Goal: Understand site structure: Grasp the organization and layout of the website

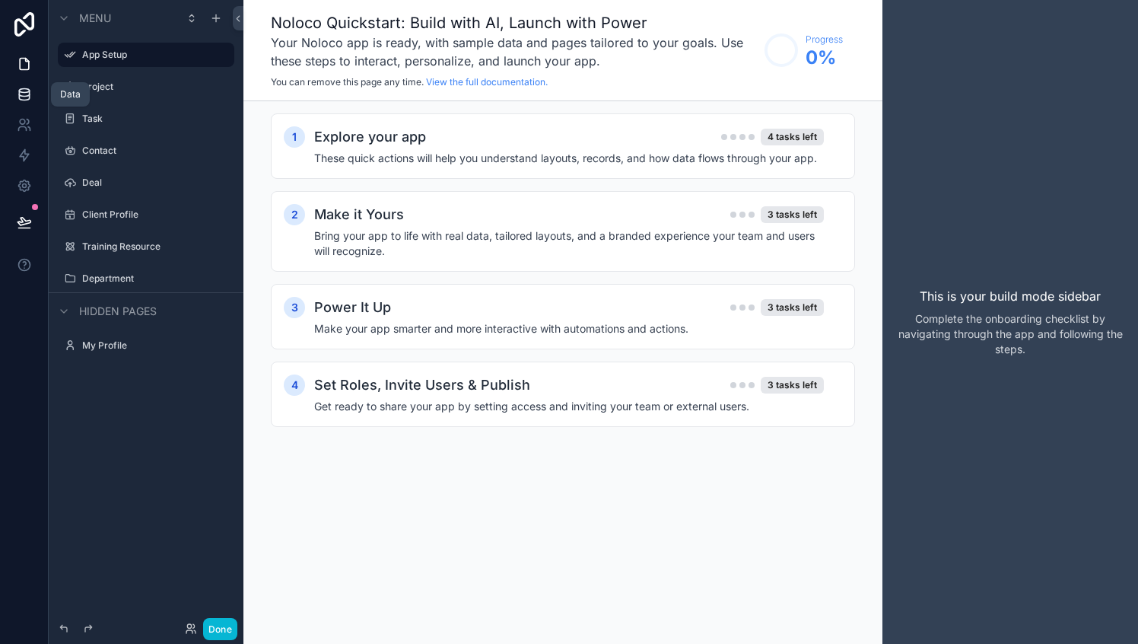
click at [19, 91] on icon at bounding box center [24, 94] width 10 height 6
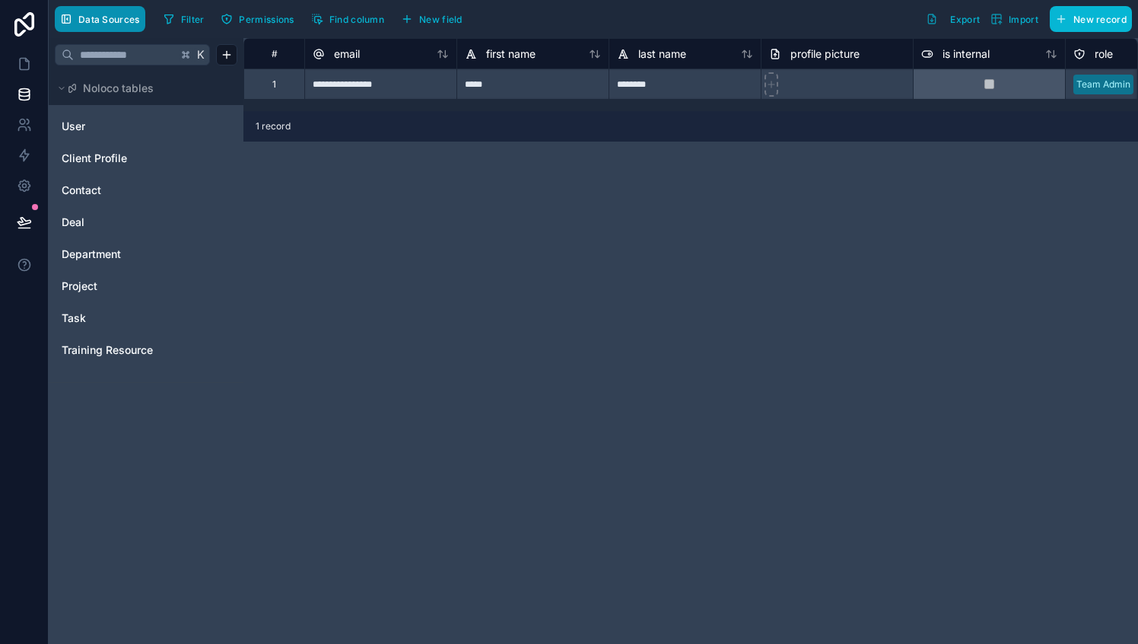
click at [97, 19] on span "Data Sources" at bounding box center [109, 19] width 62 height 11
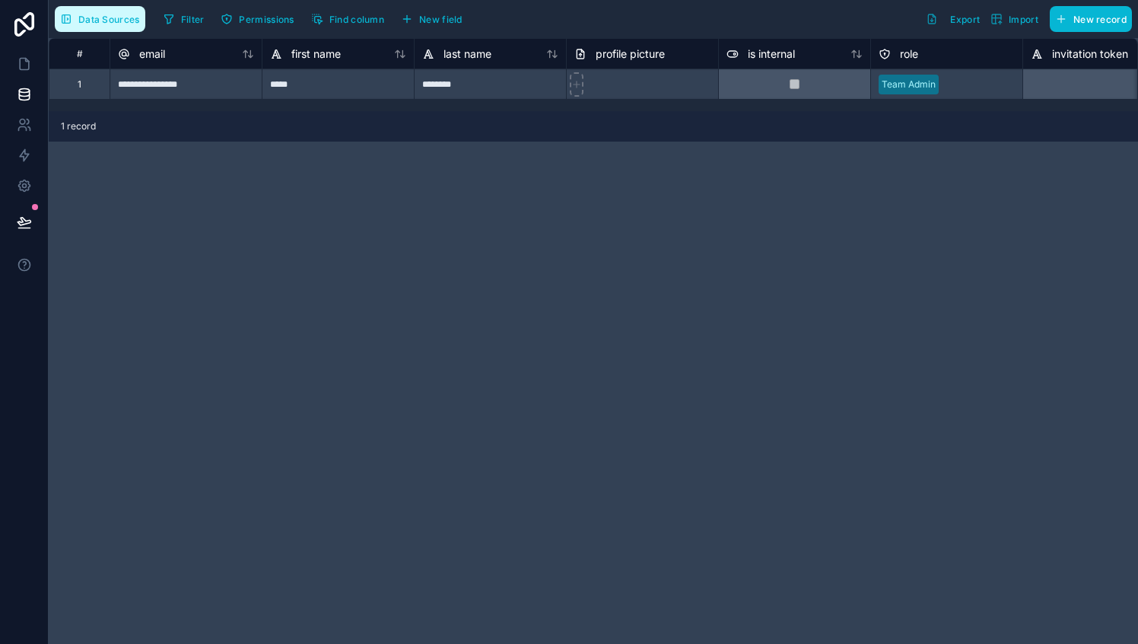
click at [97, 19] on span "Data Sources" at bounding box center [109, 19] width 62 height 11
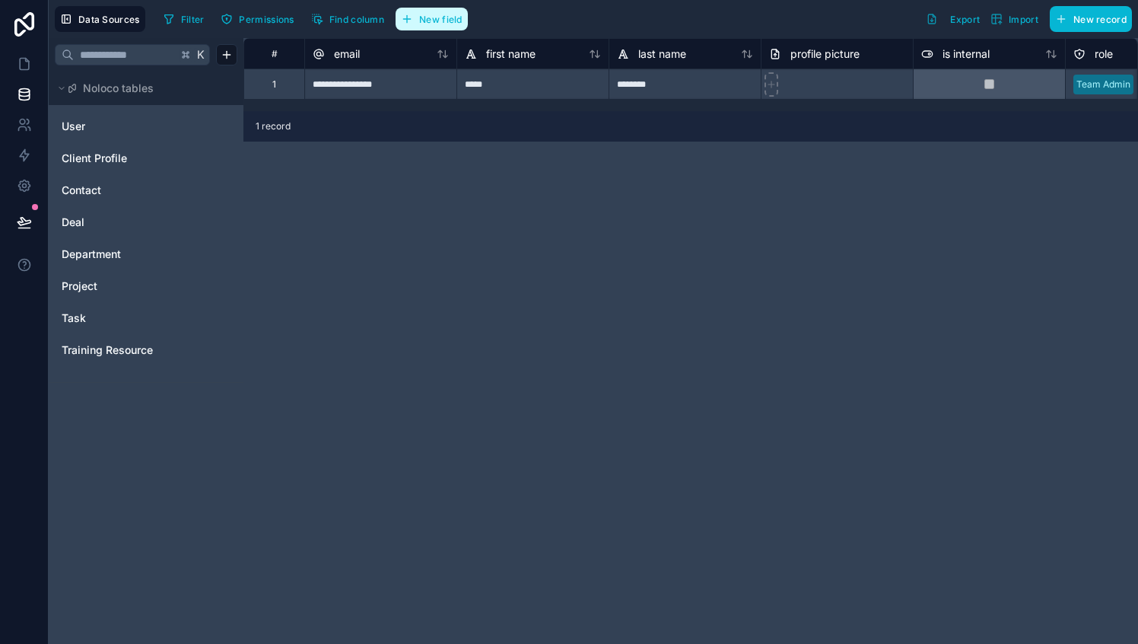
click at [425, 21] on span "New field" at bounding box center [440, 19] width 43 height 11
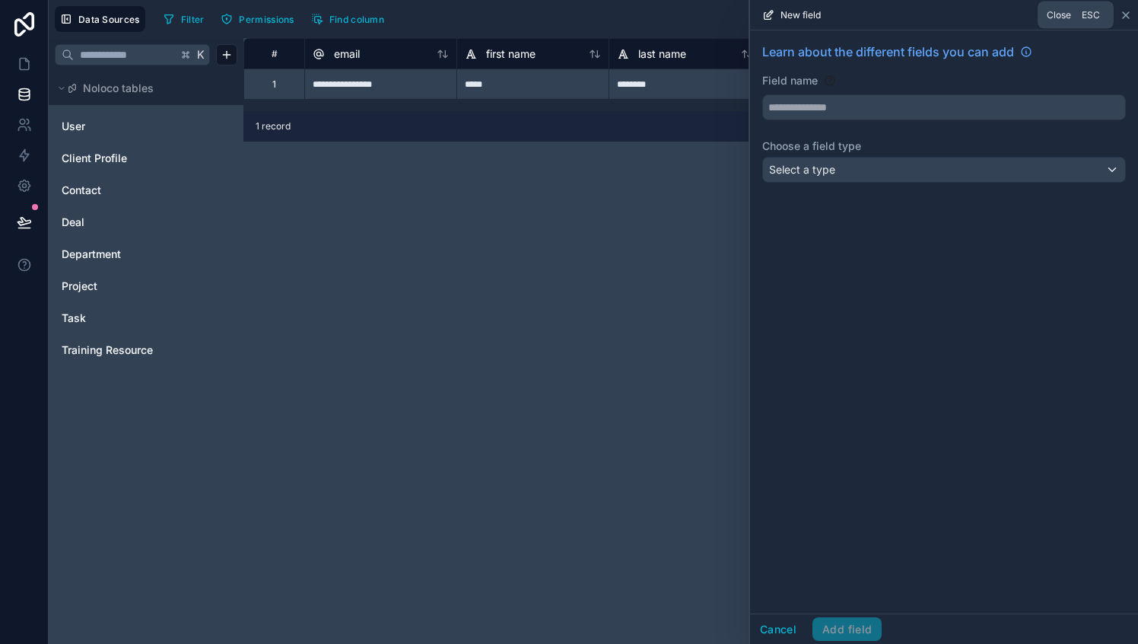
click at [1126, 17] on icon at bounding box center [1126, 15] width 12 height 12
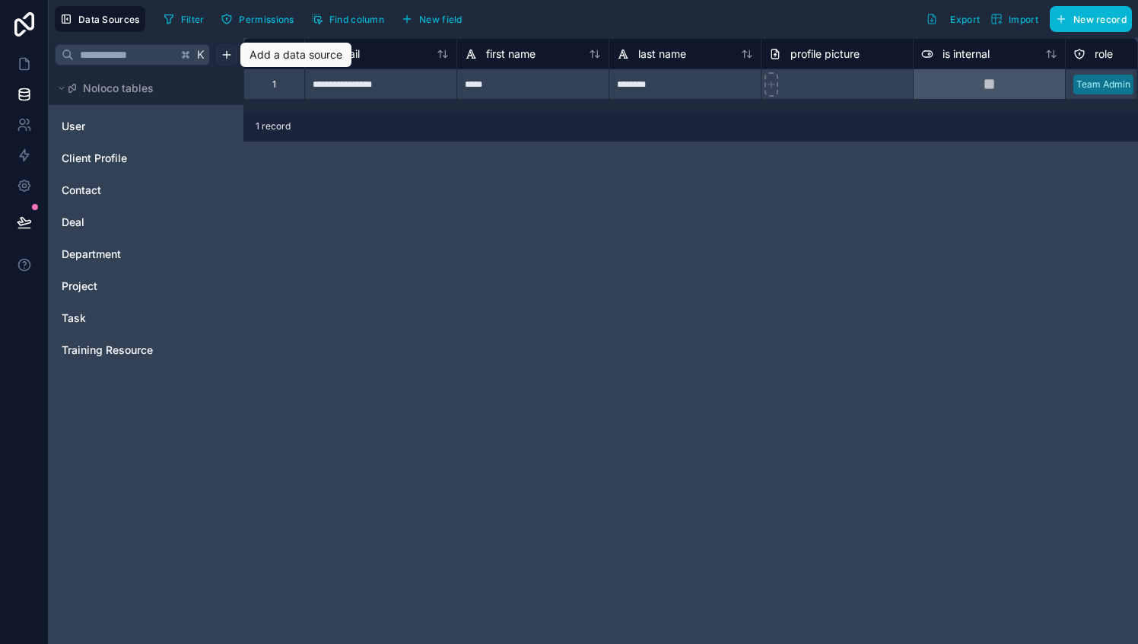
click at [234, 52] on html "**********" at bounding box center [569, 322] width 1138 height 644
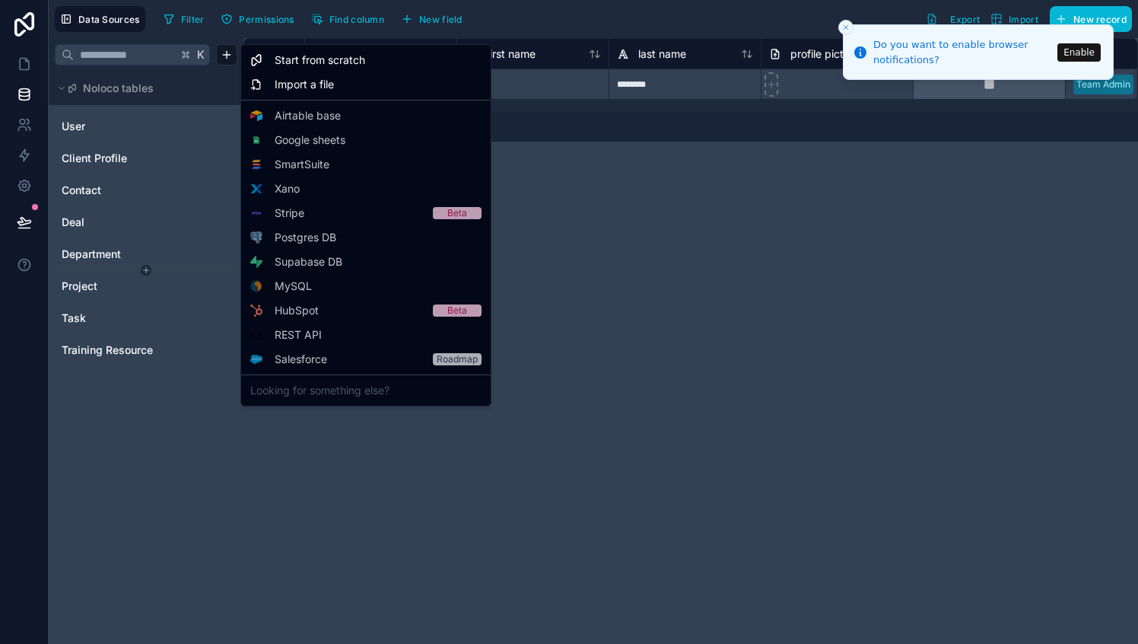
drag, startPoint x: 184, startPoint y: 451, endPoint x: 152, endPoint y: 269, distance: 185.3
click at [182, 444] on html "**********" at bounding box center [569, 322] width 1138 height 644
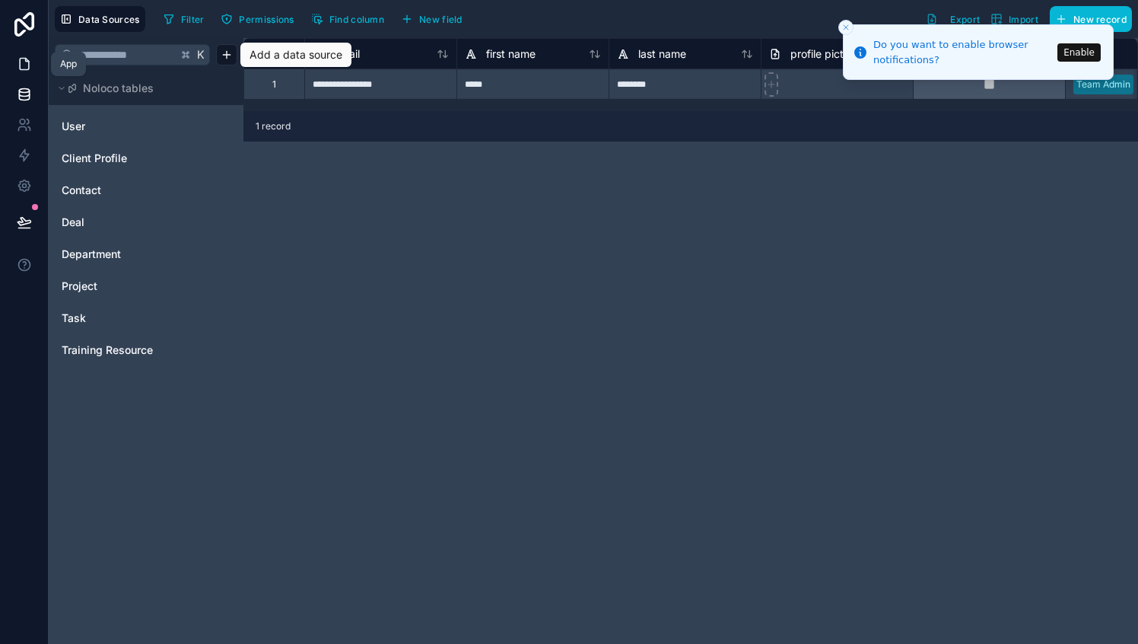
click at [33, 56] on link at bounding box center [24, 64] width 48 height 30
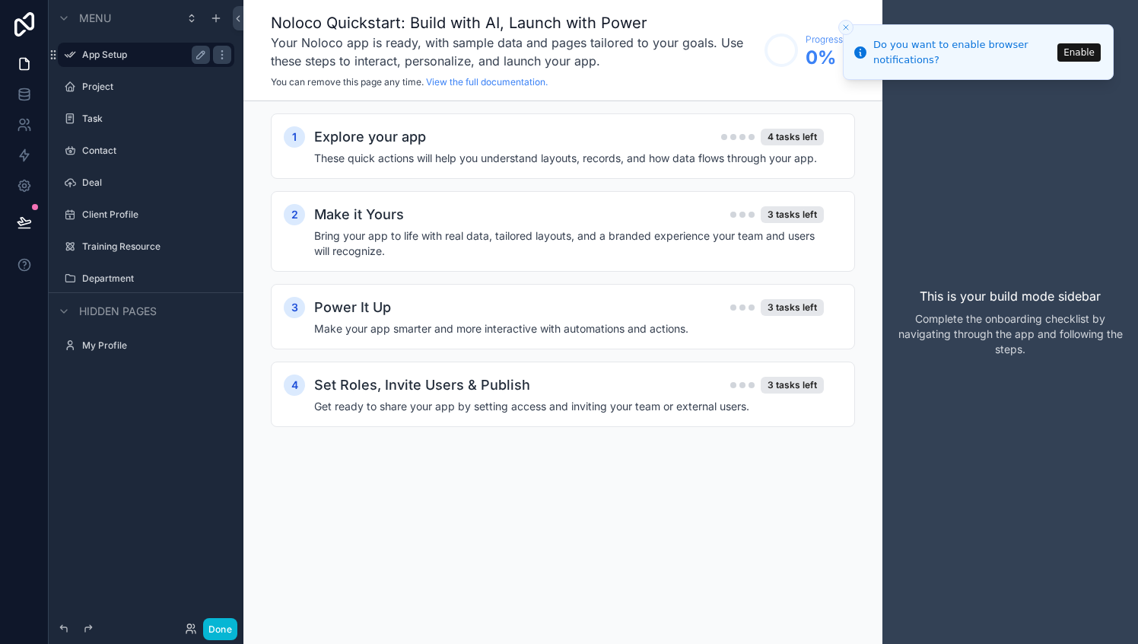
click at [98, 56] on label "App Setup" at bounding box center [143, 55] width 122 height 12
click at [27, 25] on icon at bounding box center [24, 24] width 20 height 24
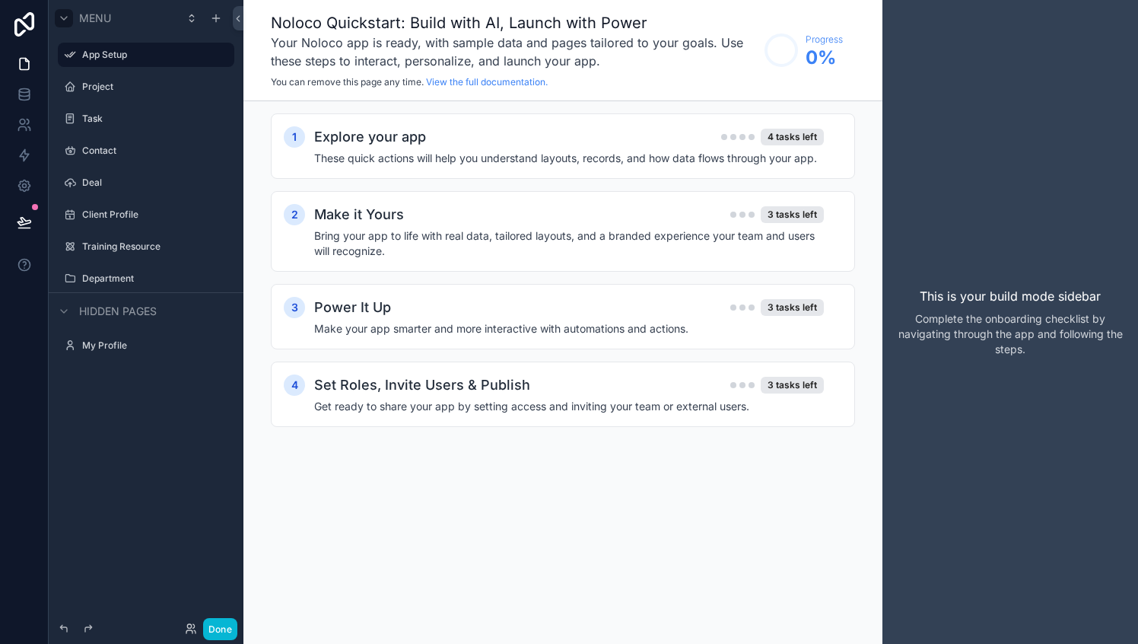
click at [64, 19] on icon "scrollable content" at bounding box center [64, 18] width 6 height 3
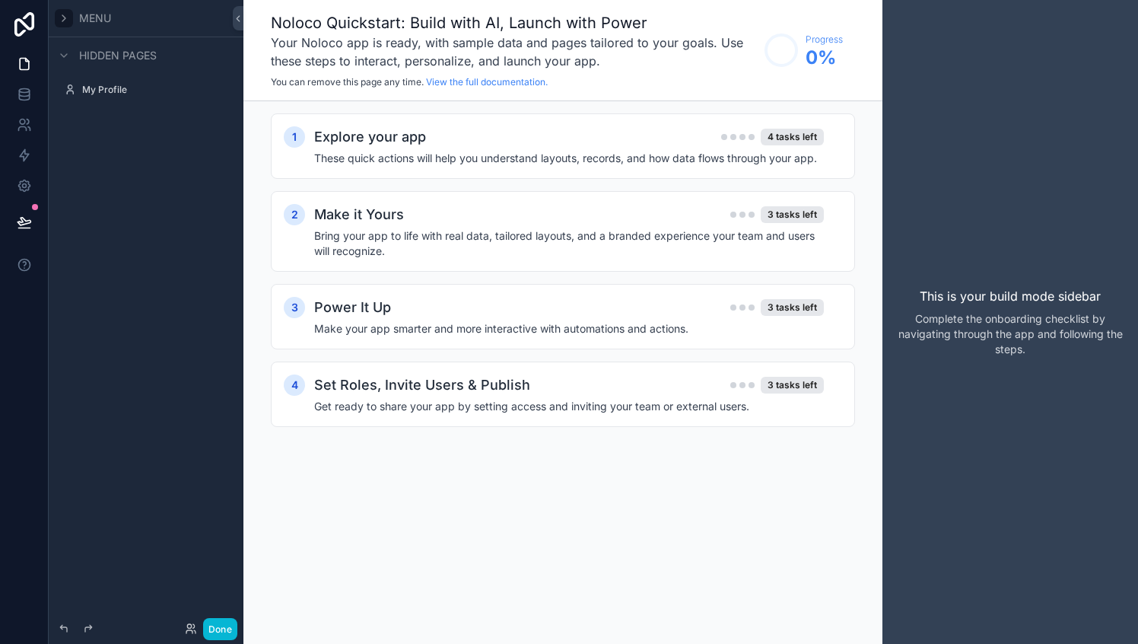
click at [64, 19] on icon "scrollable content" at bounding box center [63, 18] width 3 height 6
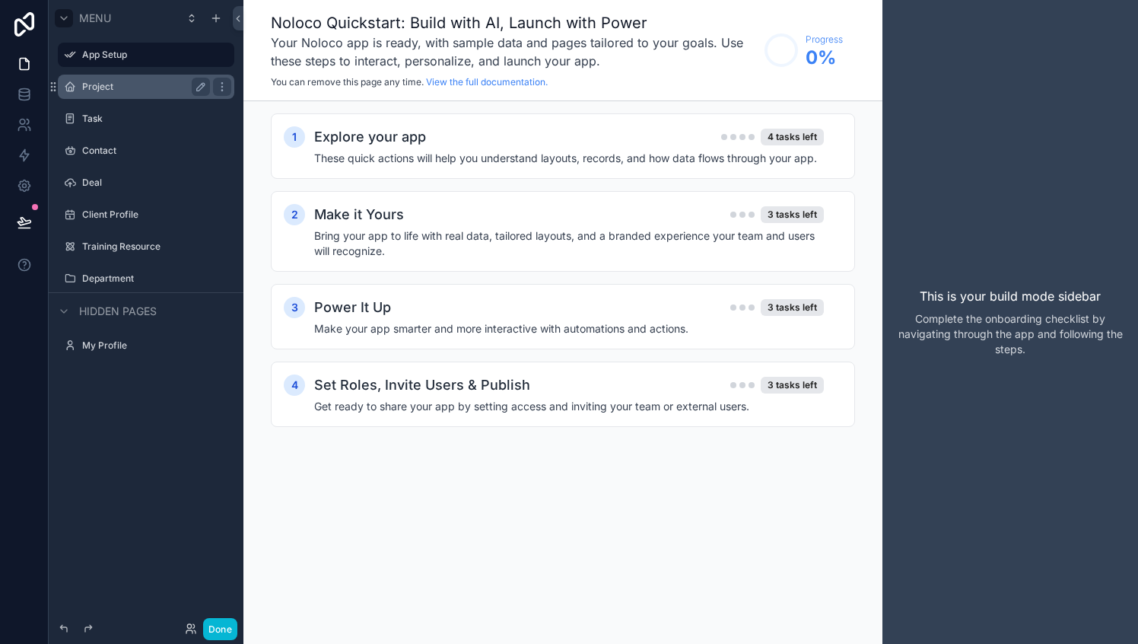
click at [93, 88] on label "Project" at bounding box center [143, 87] width 122 height 12
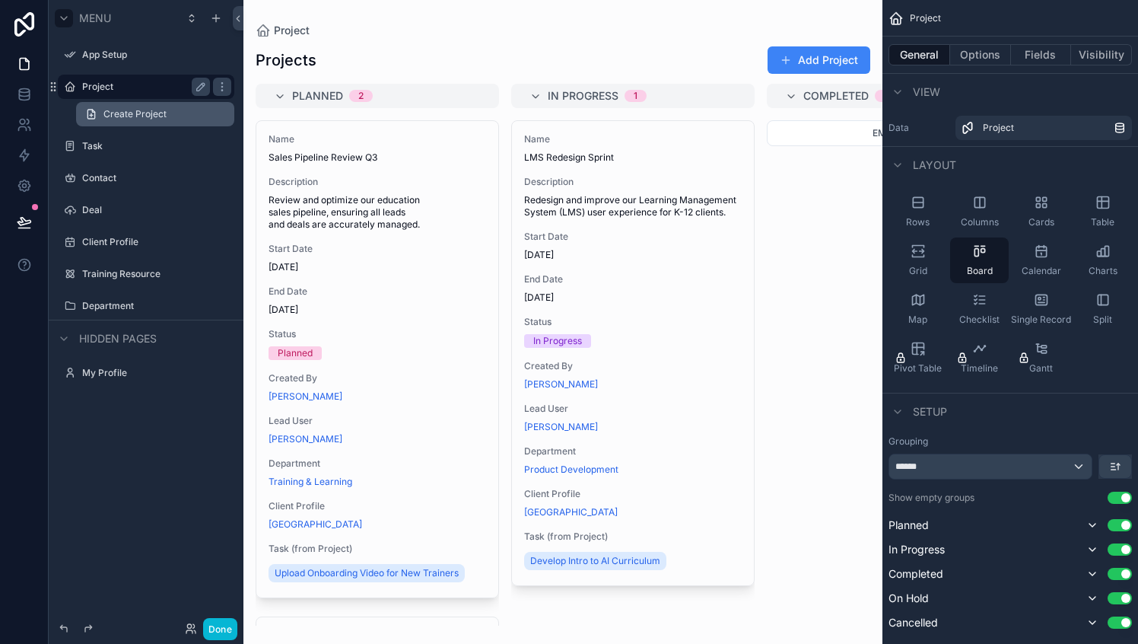
click at [102, 111] on link "Create Project" at bounding box center [155, 114] width 158 height 24
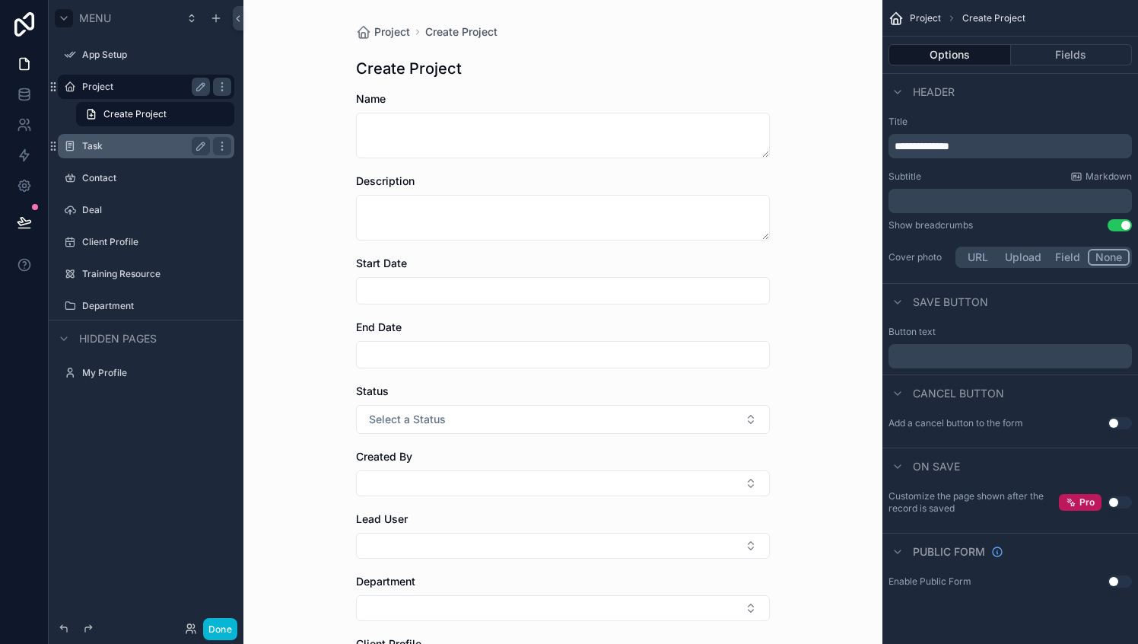
click at [97, 151] on label "Task" at bounding box center [143, 146] width 122 height 12
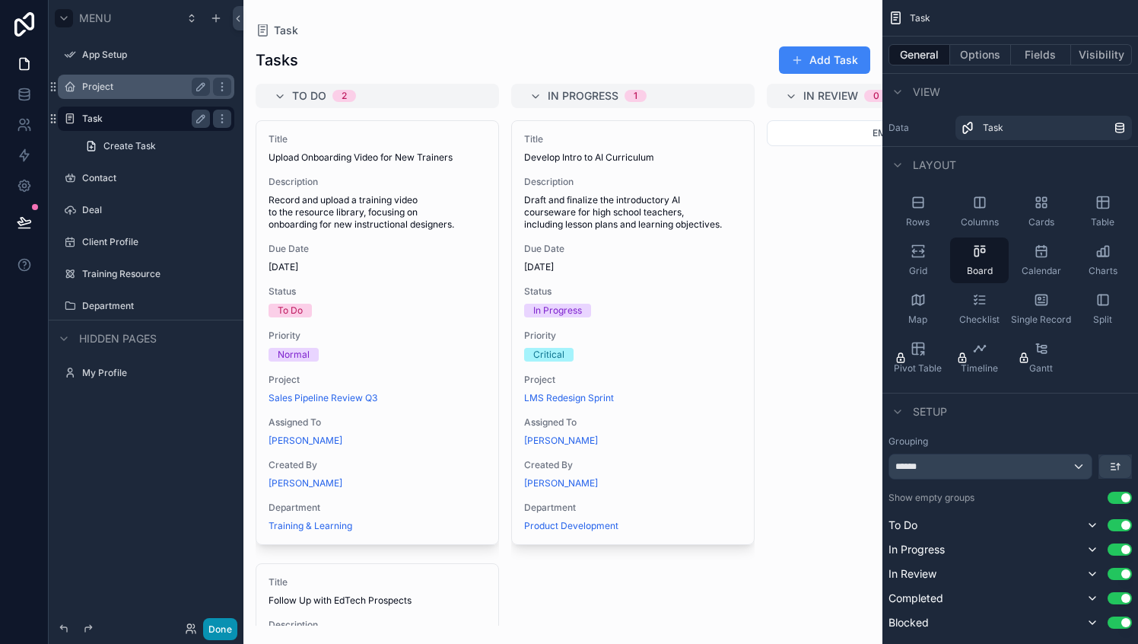
click at [211, 629] on button "Done" at bounding box center [220, 629] width 34 height 22
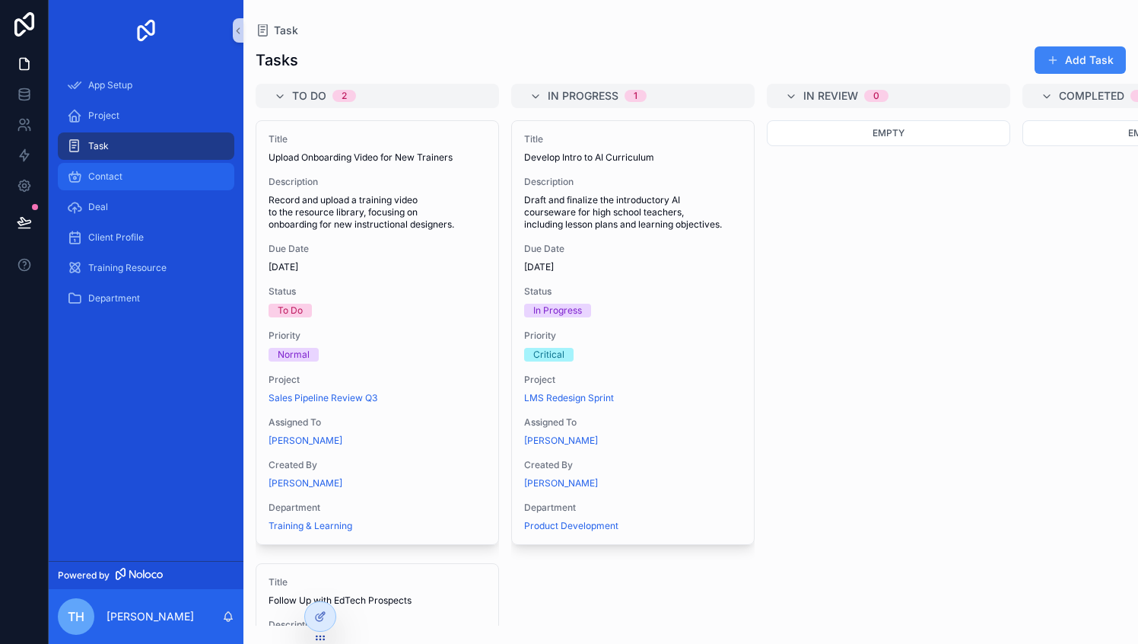
click at [160, 185] on div "Contact" at bounding box center [146, 176] width 158 height 24
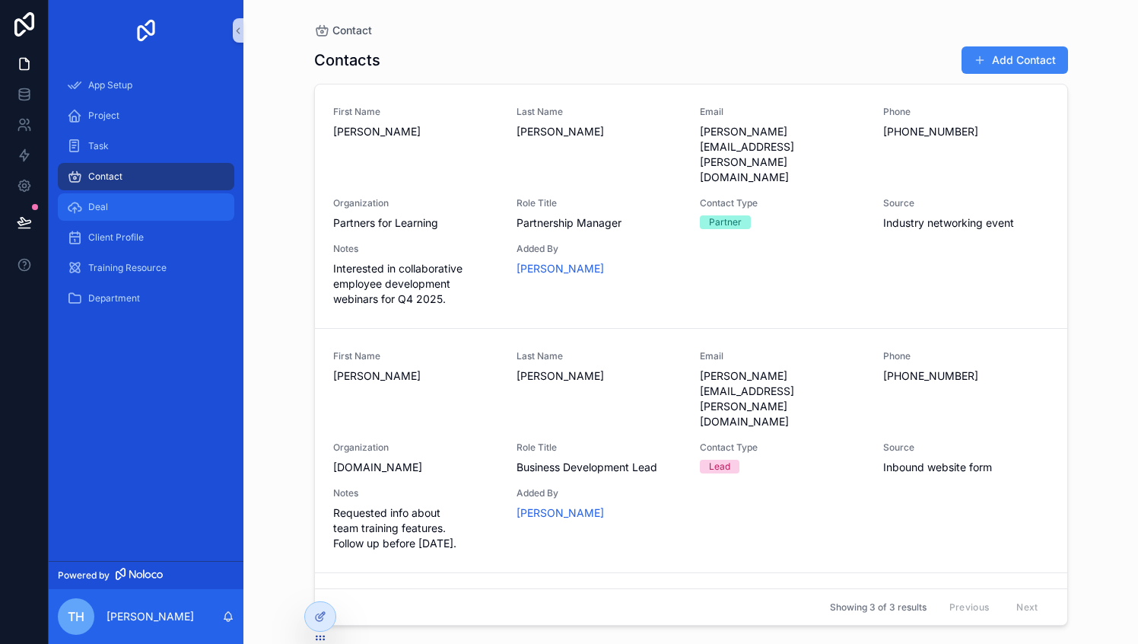
click at [125, 205] on div "Deal" at bounding box center [146, 207] width 158 height 24
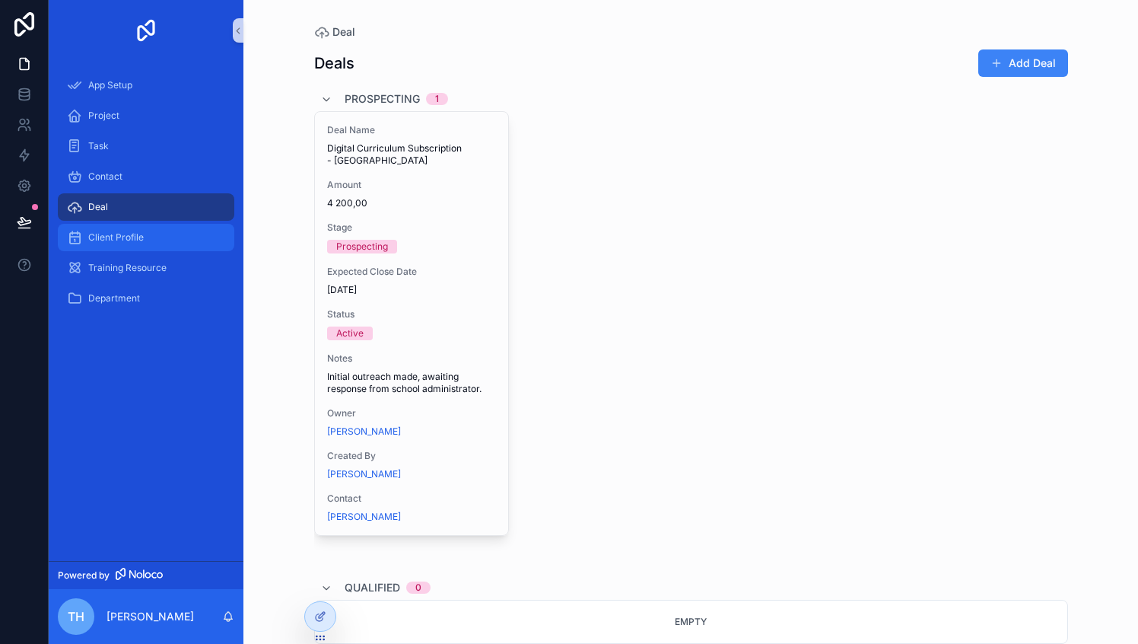
click at [157, 237] on div "Client Profile" at bounding box center [146, 237] width 158 height 24
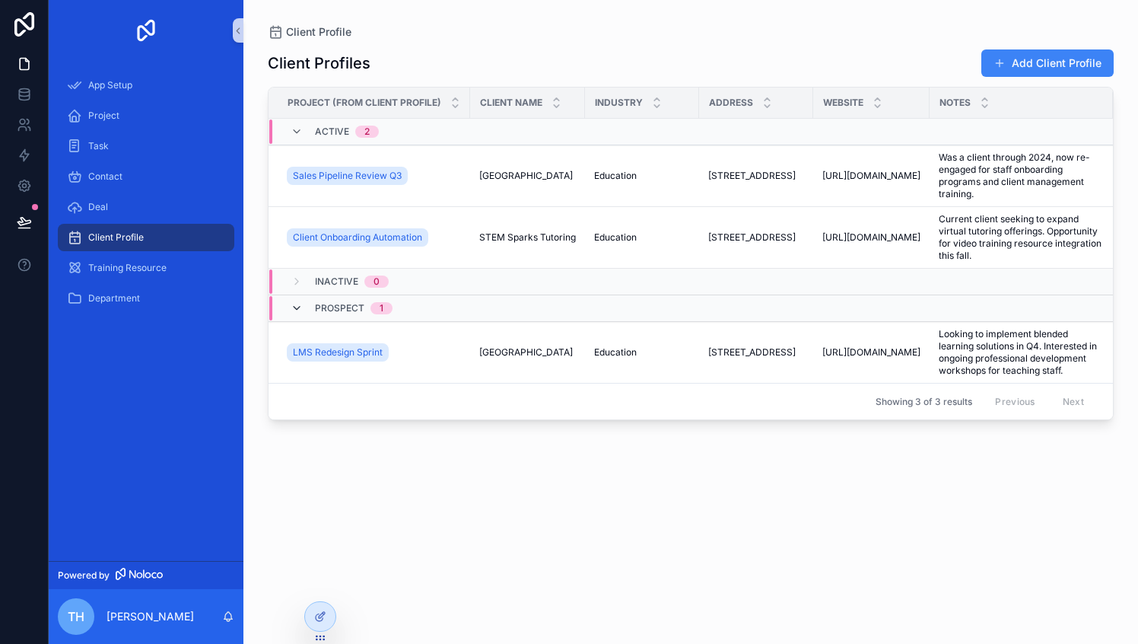
click at [296, 307] on icon "scrollable content" at bounding box center [297, 308] width 12 height 12
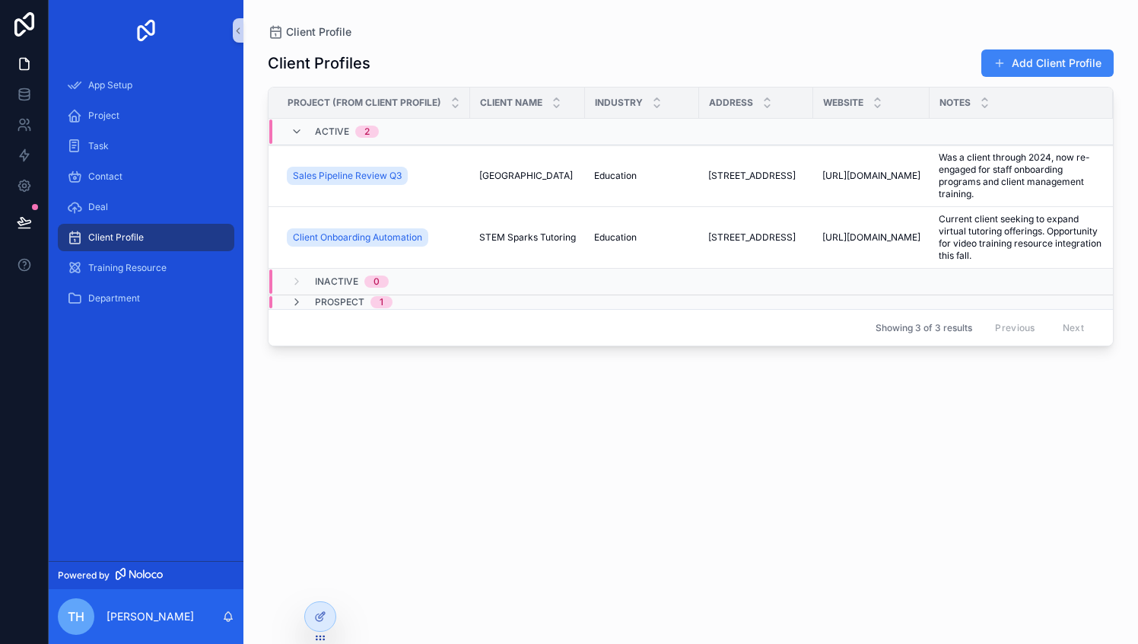
click at [296, 307] on icon "scrollable content" at bounding box center [297, 302] width 12 height 12
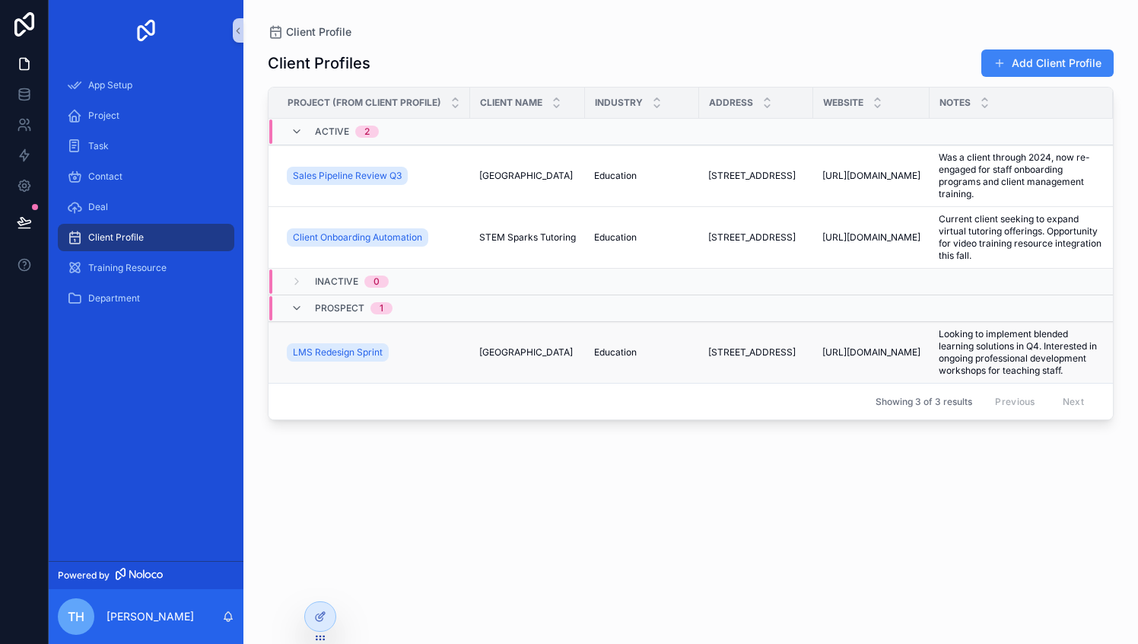
click at [512, 355] on span "Elmwood Academy" at bounding box center [526, 352] width 94 height 12
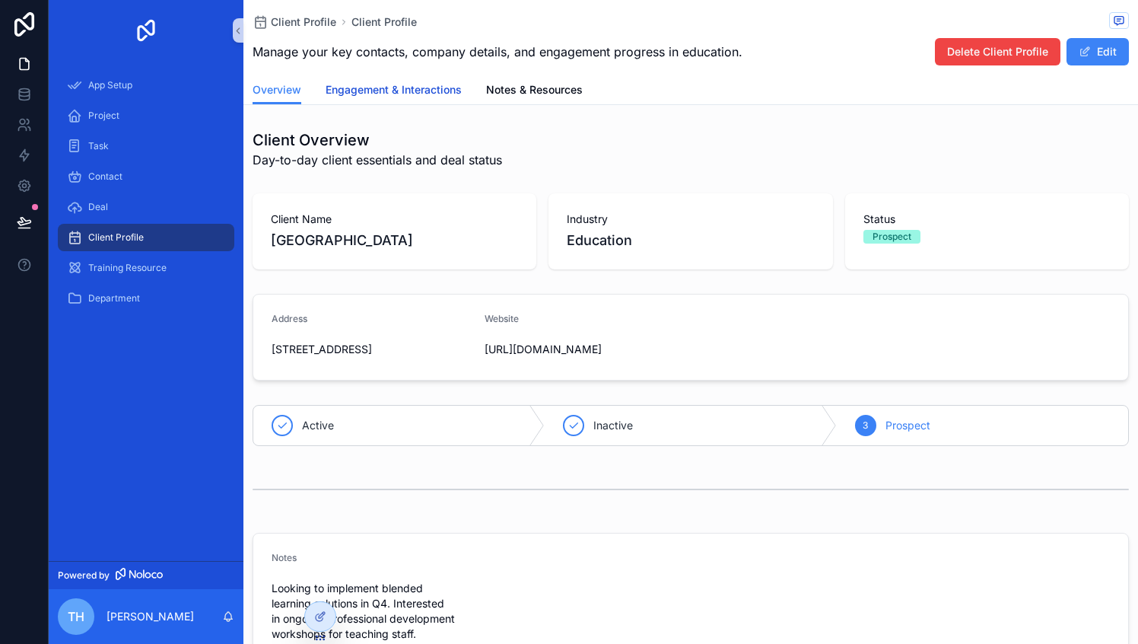
click at [394, 93] on span "Engagement & Interactions" at bounding box center [394, 89] width 136 height 15
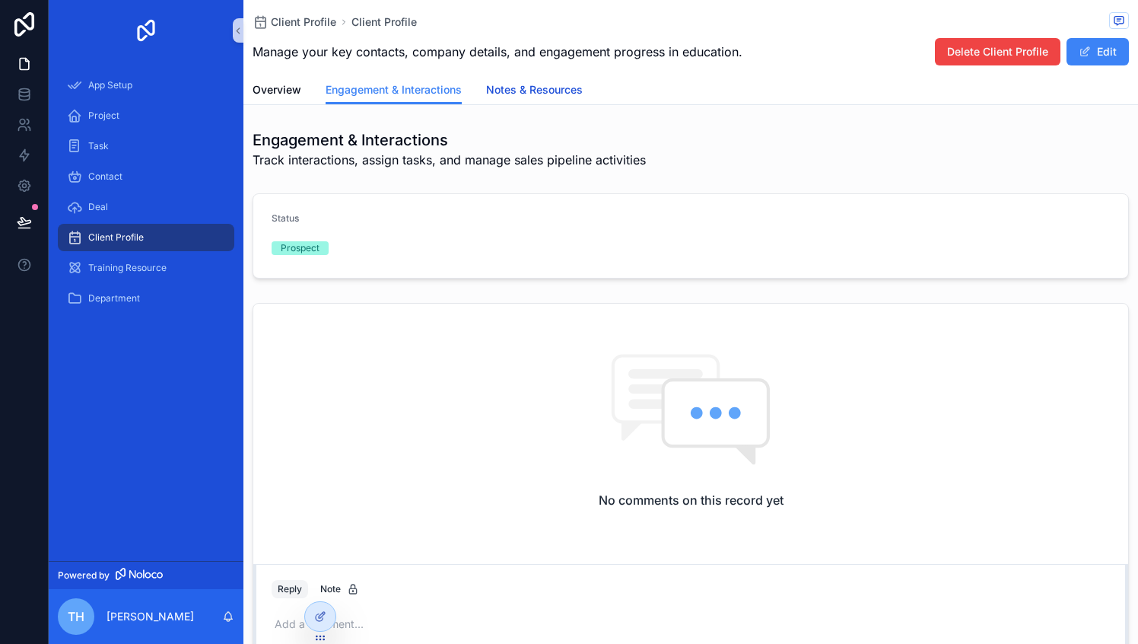
click at [547, 94] on span "Notes & Resources" at bounding box center [534, 89] width 97 height 15
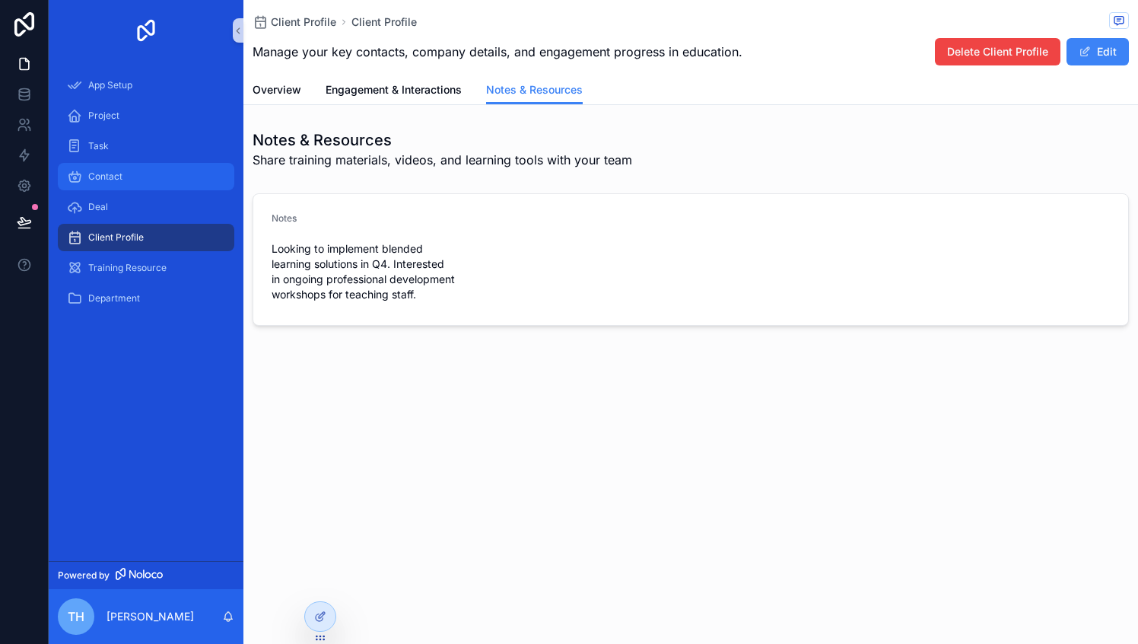
click at [101, 177] on span "Contact" at bounding box center [105, 176] width 34 height 12
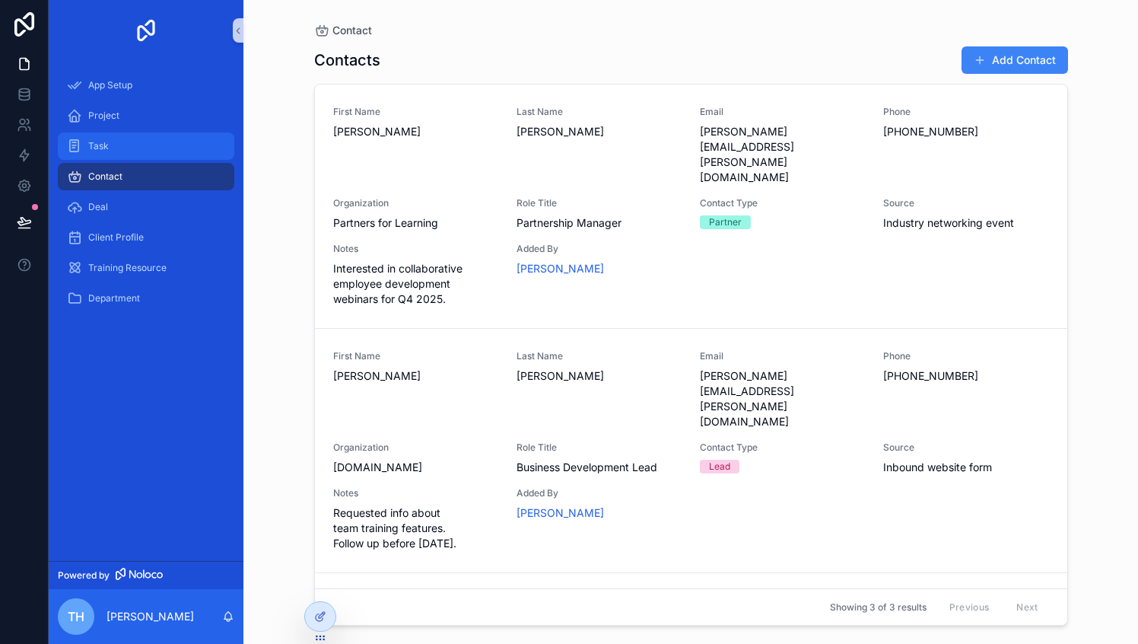
click at [129, 149] on div "Task" at bounding box center [146, 146] width 158 height 24
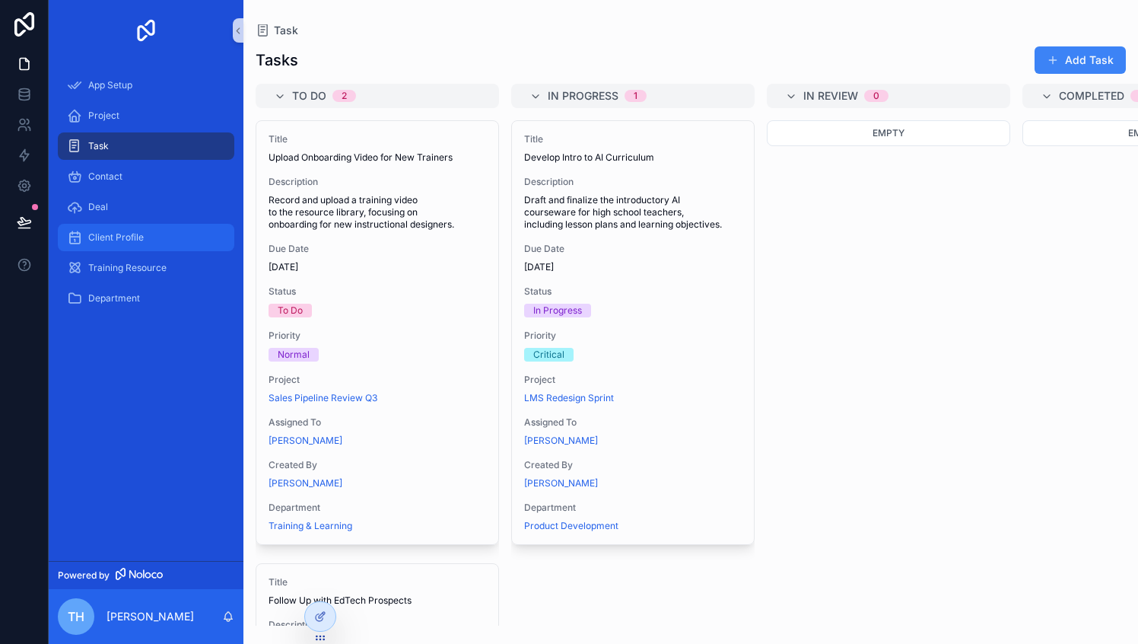
click at [119, 237] on span "Client Profile" at bounding box center [116, 237] width 56 height 12
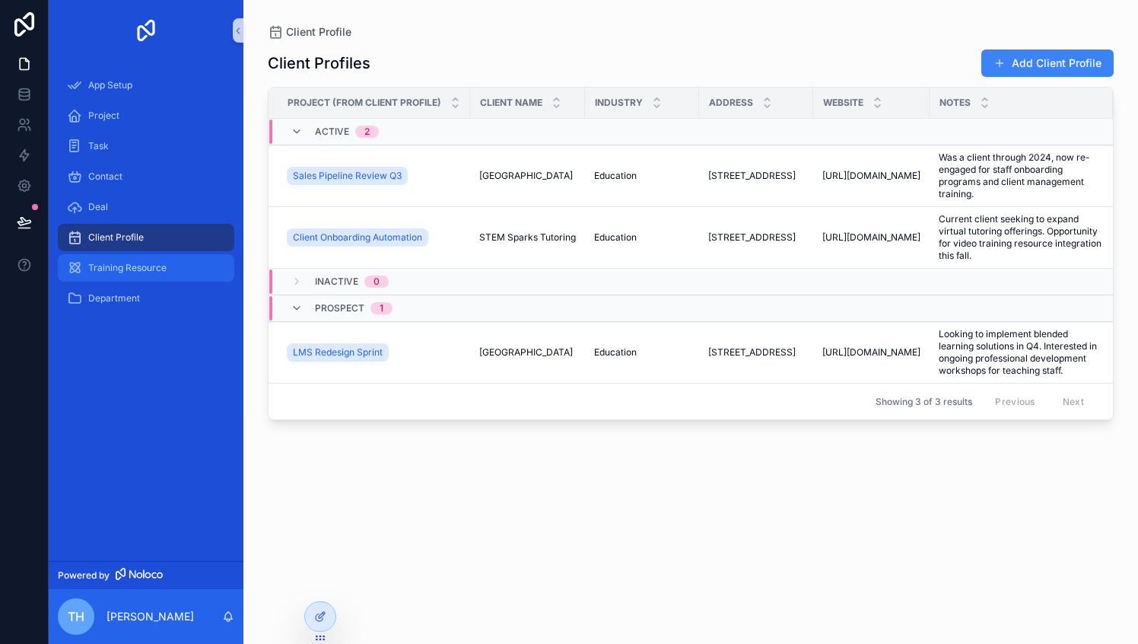
click at [123, 270] on span "Training Resource" at bounding box center [127, 268] width 78 height 12
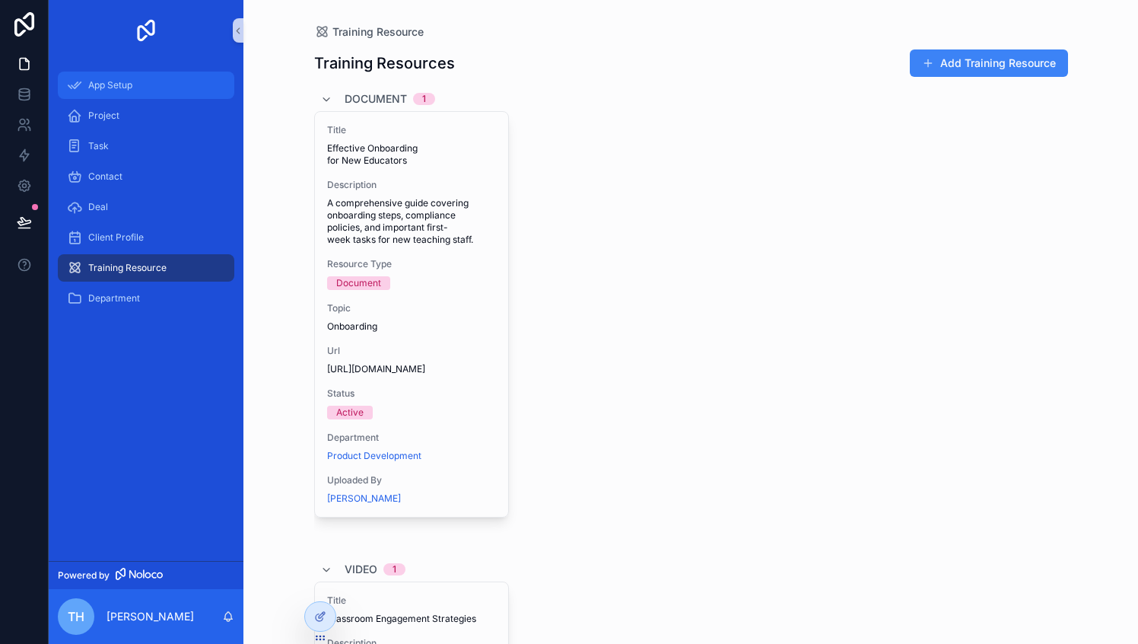
click at [151, 91] on div "App Setup" at bounding box center [146, 85] width 158 height 24
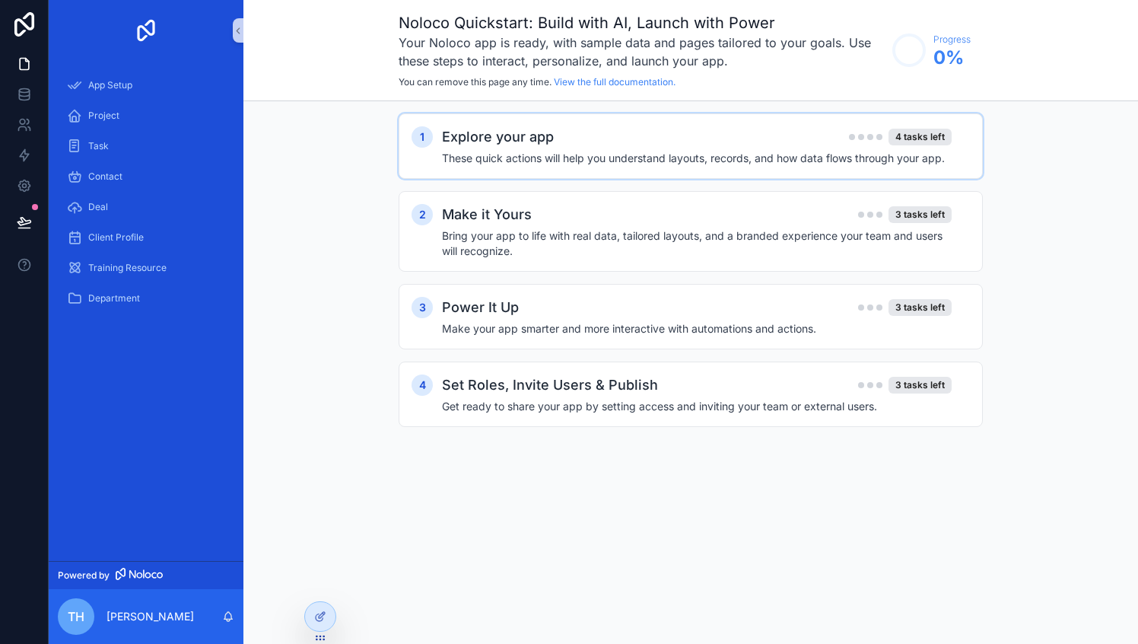
click at [510, 146] on h2 "Explore your app" at bounding box center [498, 136] width 112 height 21
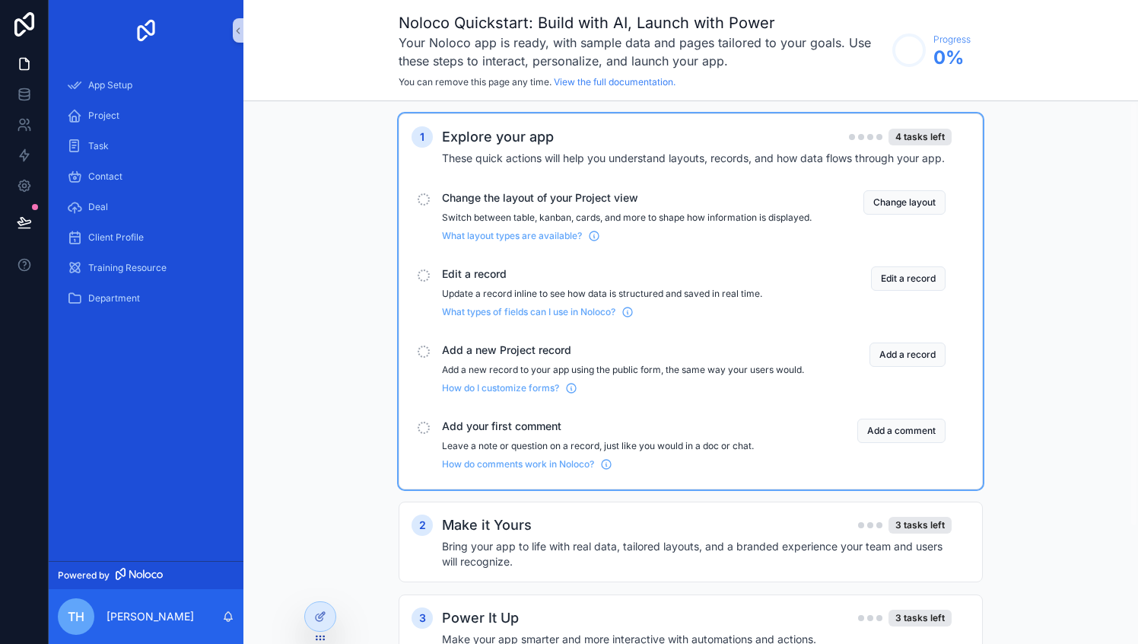
click at [510, 146] on h2 "Explore your app" at bounding box center [498, 136] width 112 height 21
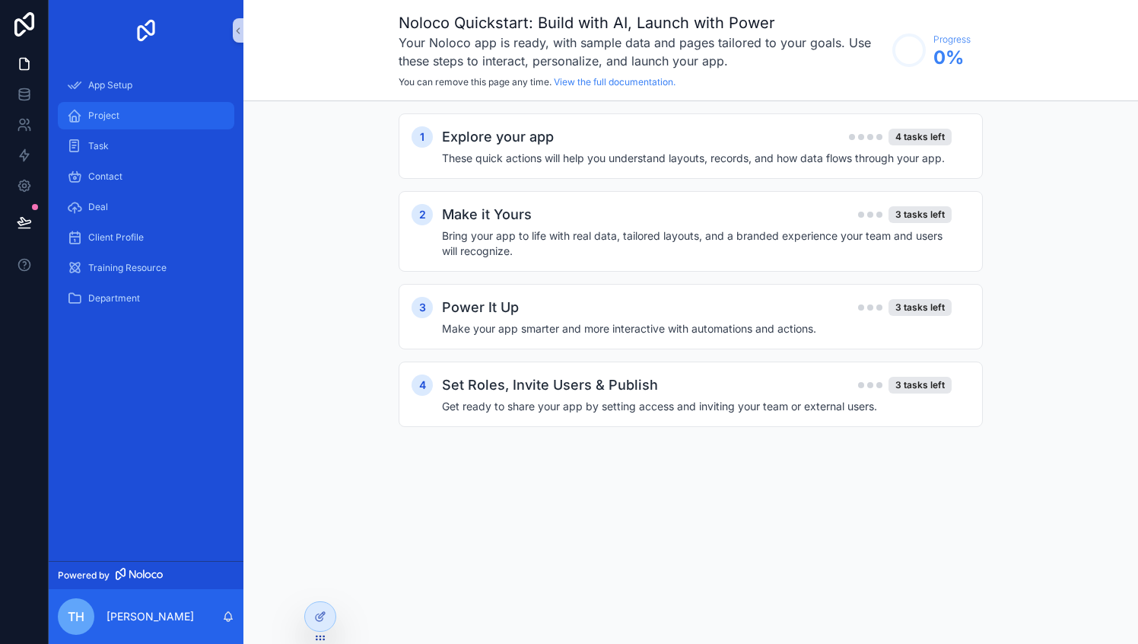
drag, startPoint x: 131, startPoint y: 130, endPoint x: 126, endPoint y: 118, distance: 13.0
click at [131, 129] on div "Project" at bounding box center [146, 115] width 195 height 30
click at [124, 113] on div "Project" at bounding box center [146, 115] width 158 height 24
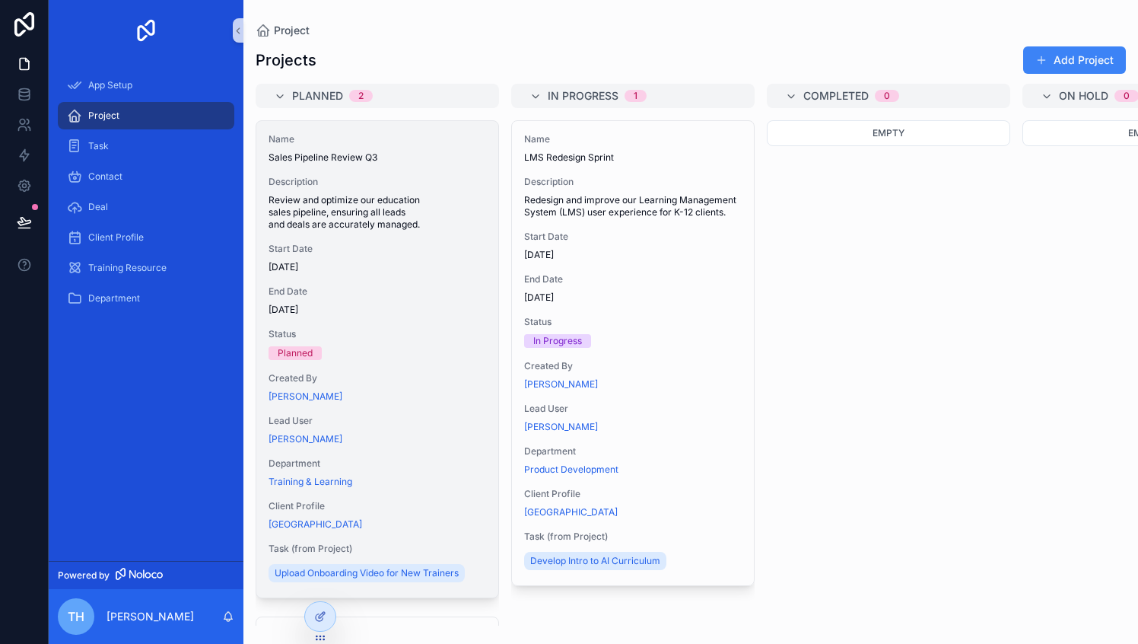
click at [394, 208] on span "Review and optimize our education sales pipeline, ensuring all leads and deals …" at bounding box center [378, 212] width 218 height 37
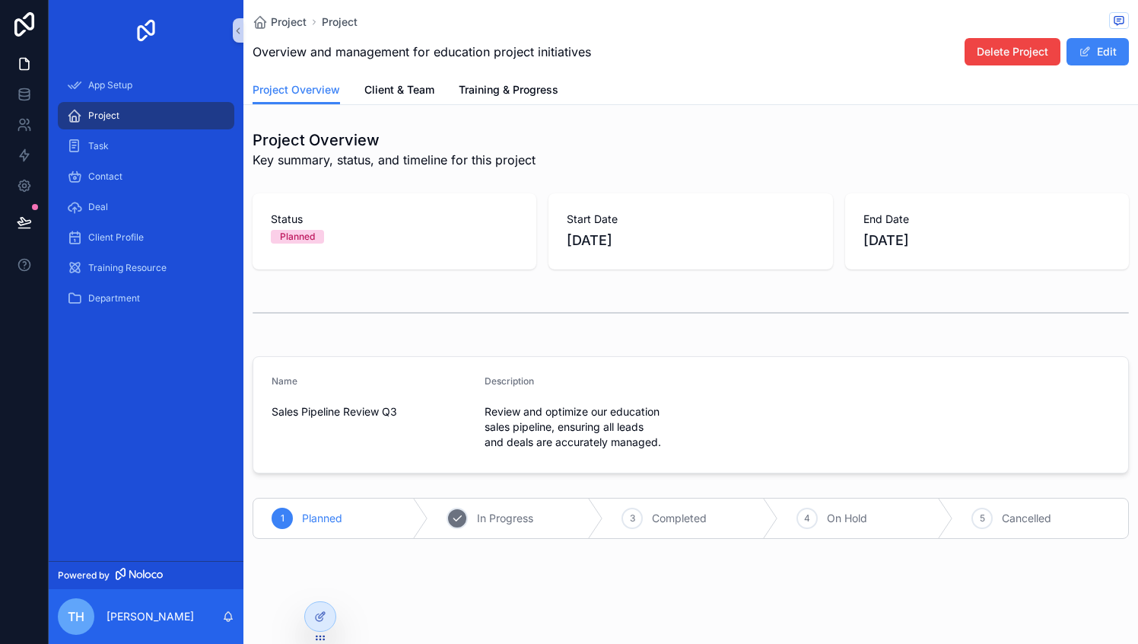
click at [516, 510] on div "2 In Progress" at bounding box center [515, 518] width 175 height 40
click at [701, 512] on span "Completed" at bounding box center [679, 517] width 55 height 15
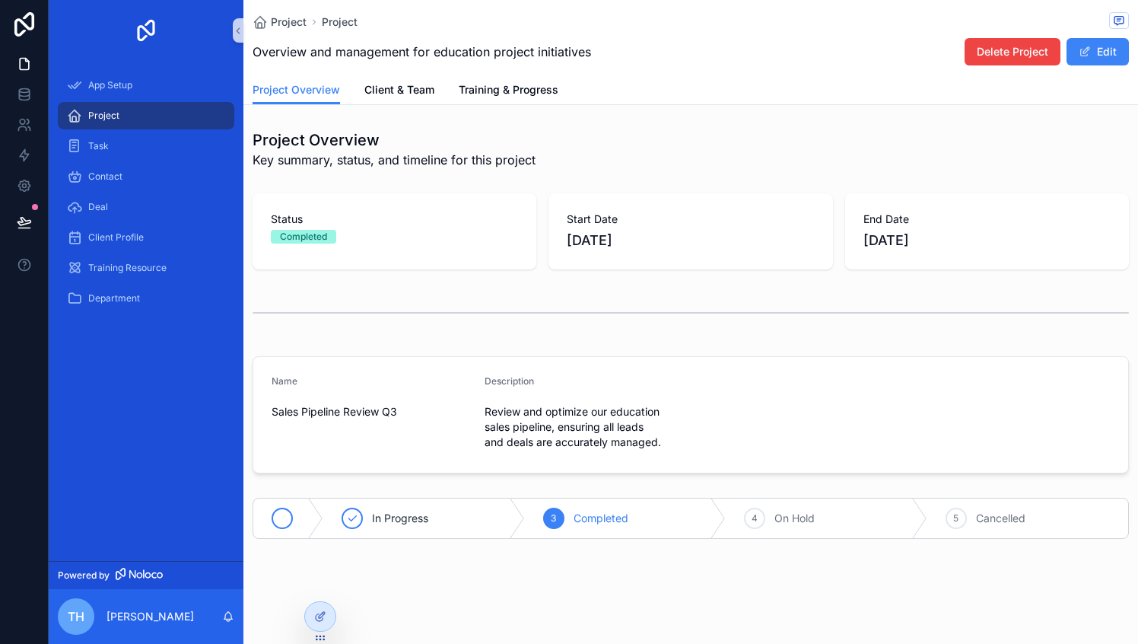
click at [396, 529] on div "In Progress" at bounding box center [424, 518] width 202 height 40
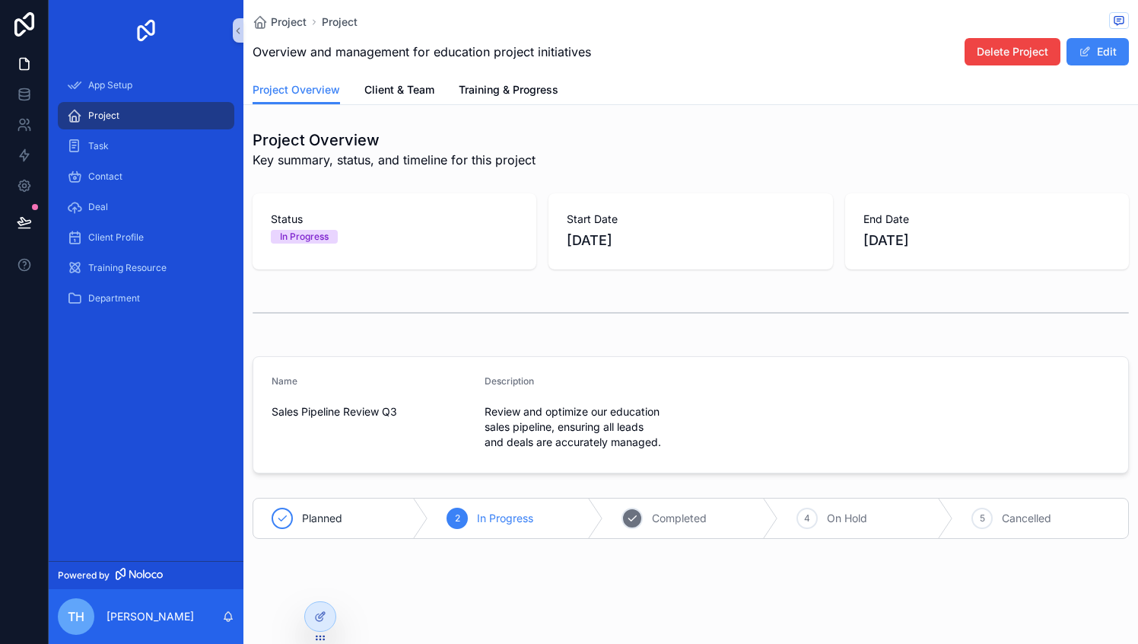
click at [669, 523] on span "Completed" at bounding box center [679, 517] width 55 height 15
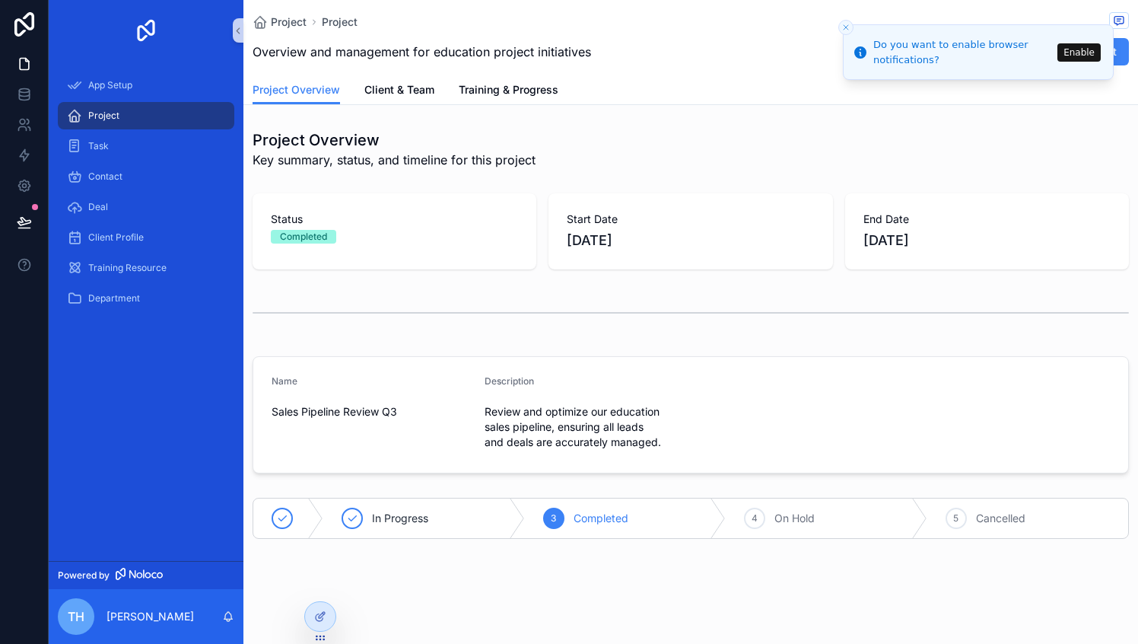
click at [389, 348] on div "Project Overview Key summary, status, and timeline for this project Status Comp…" at bounding box center [690, 333] width 895 height 421
click at [113, 144] on div "Task" at bounding box center [146, 146] width 158 height 24
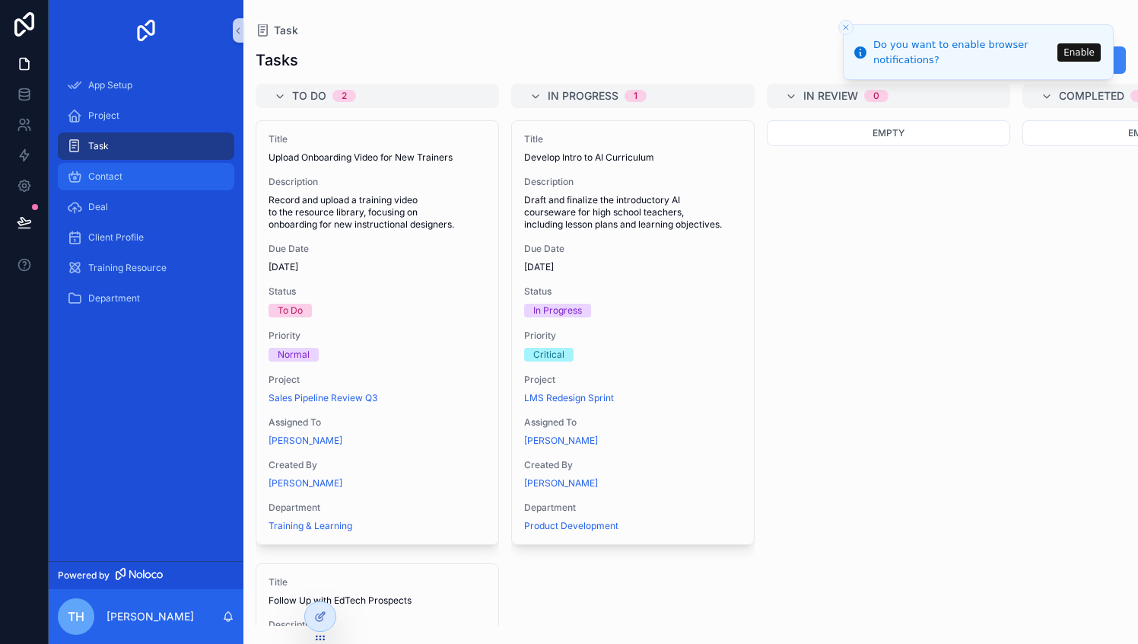
click at [111, 180] on span "Contact" at bounding box center [105, 176] width 34 height 12
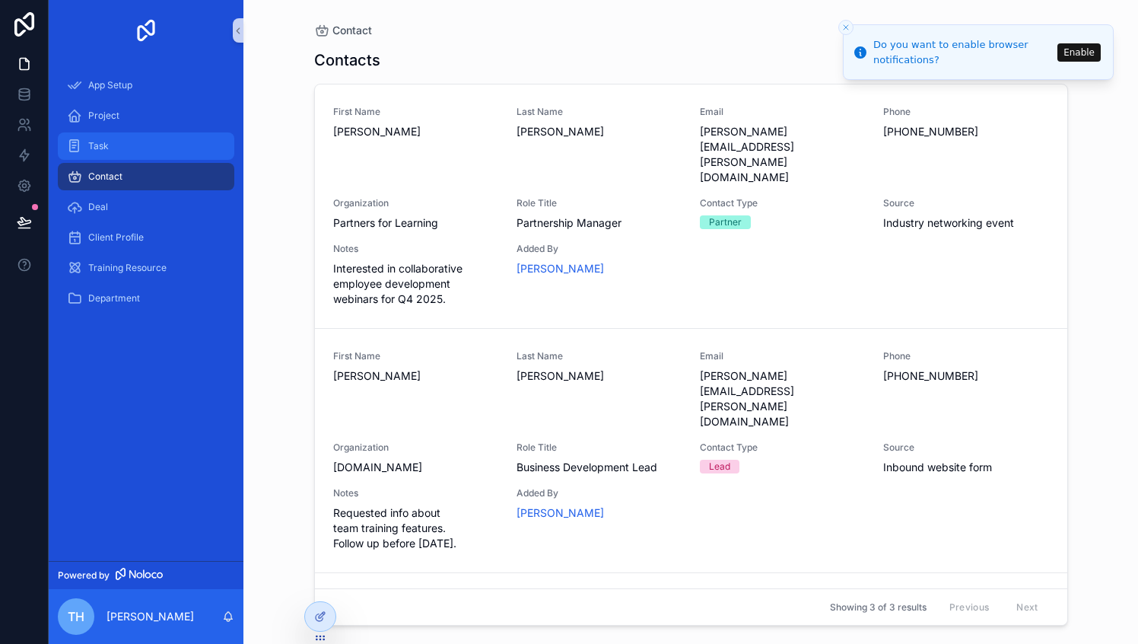
click at [123, 145] on div "Task" at bounding box center [146, 146] width 158 height 24
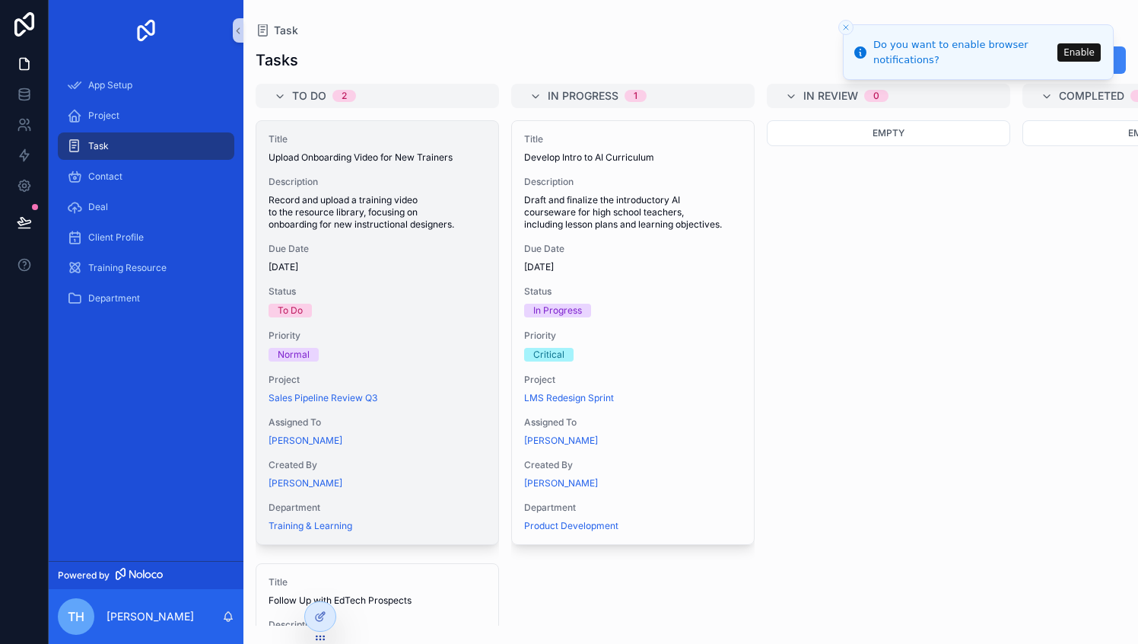
click at [354, 208] on span "Record and upload a training video to the resource library, focusing on onboard…" at bounding box center [378, 212] width 218 height 37
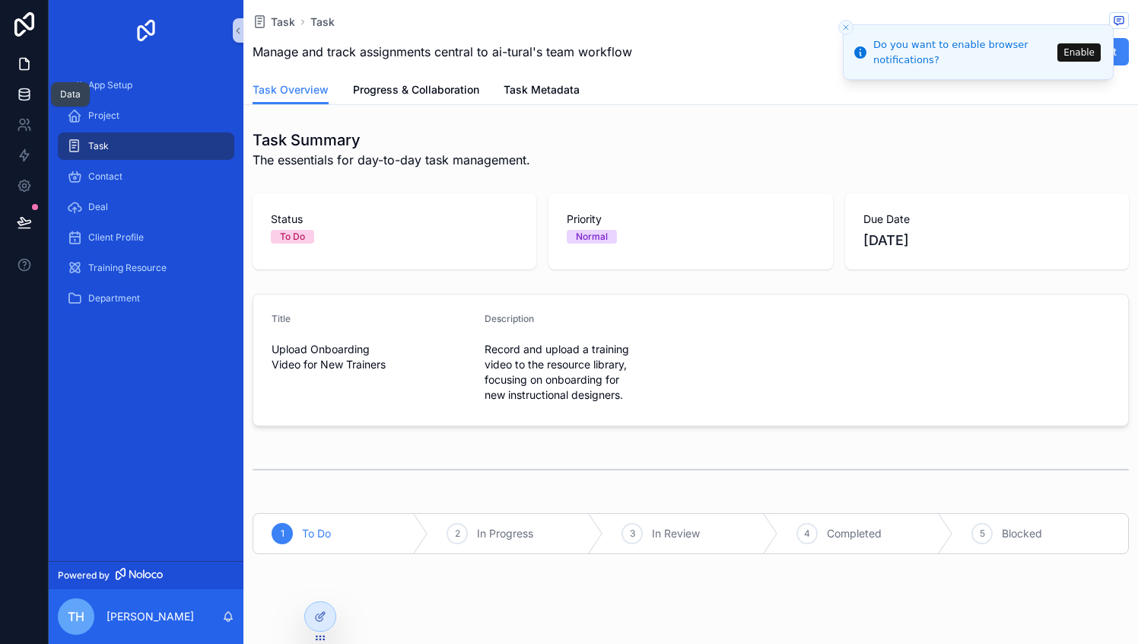
click at [29, 94] on icon at bounding box center [24, 97] width 10 height 6
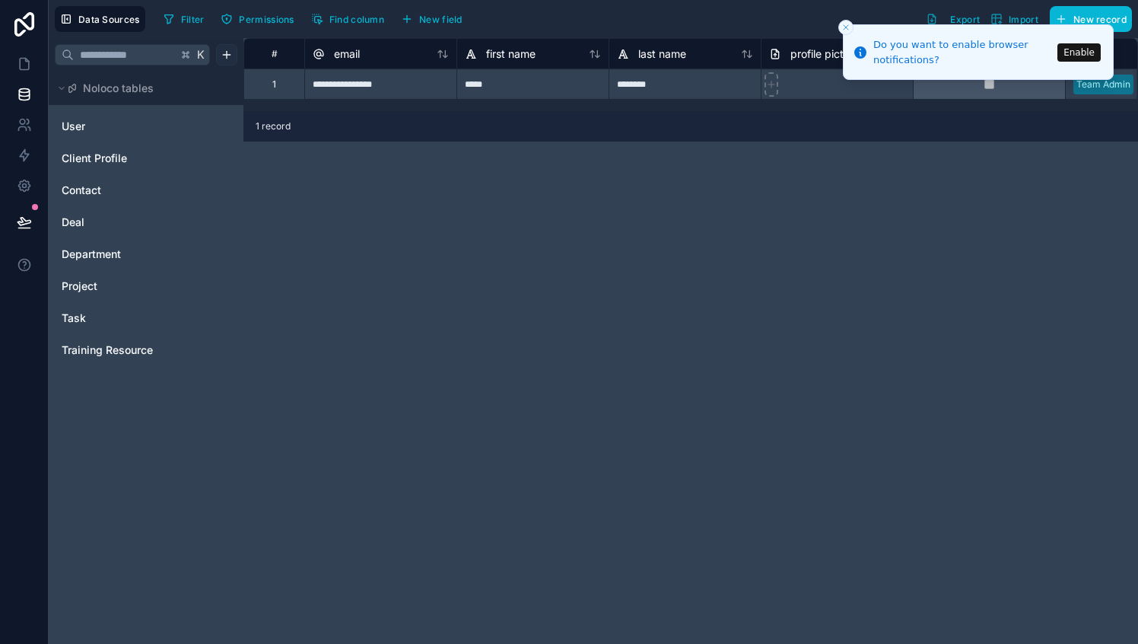
click at [228, 51] on html "**********" at bounding box center [569, 322] width 1138 height 644
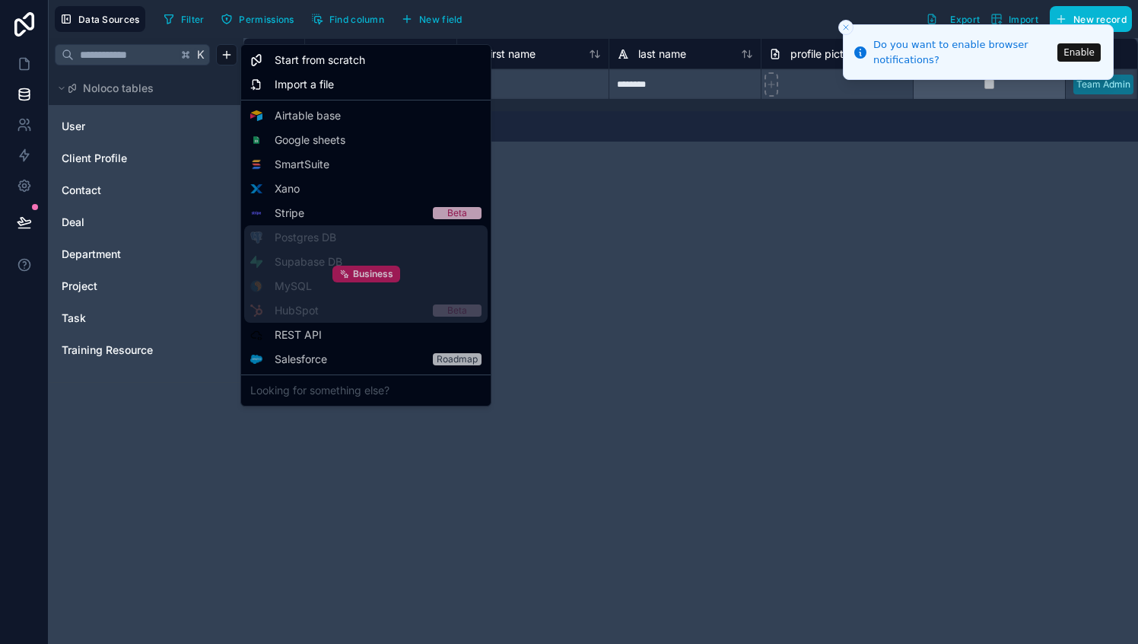
click at [349, 272] on icon at bounding box center [344, 274] width 11 height 11
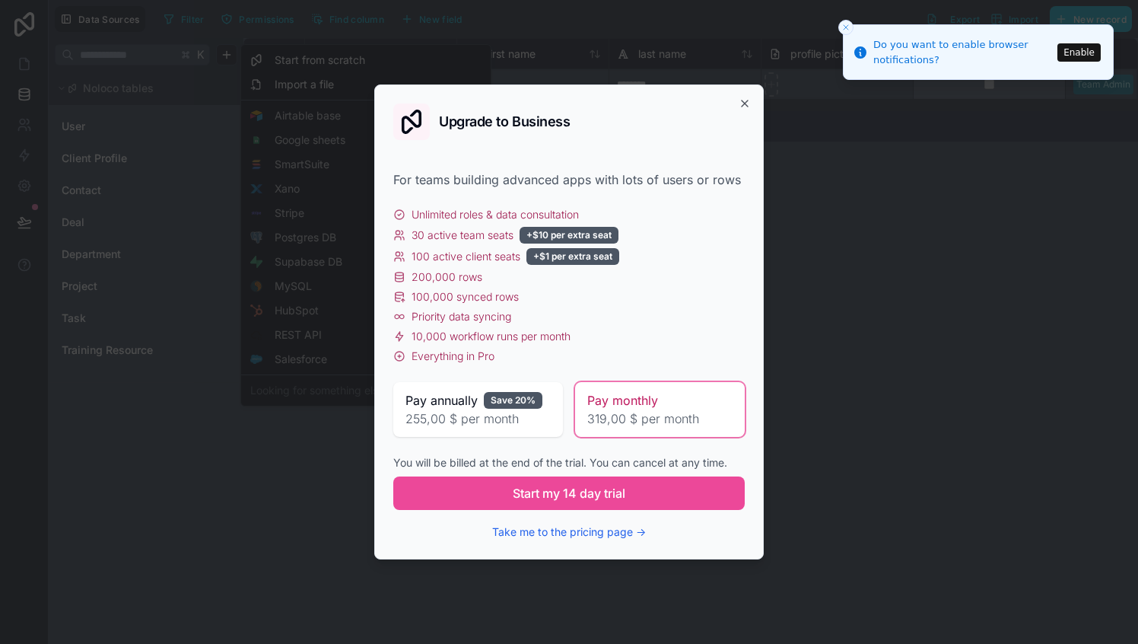
click at [462, 419] on span "255,00 $ per month" at bounding box center [477, 418] width 145 height 18
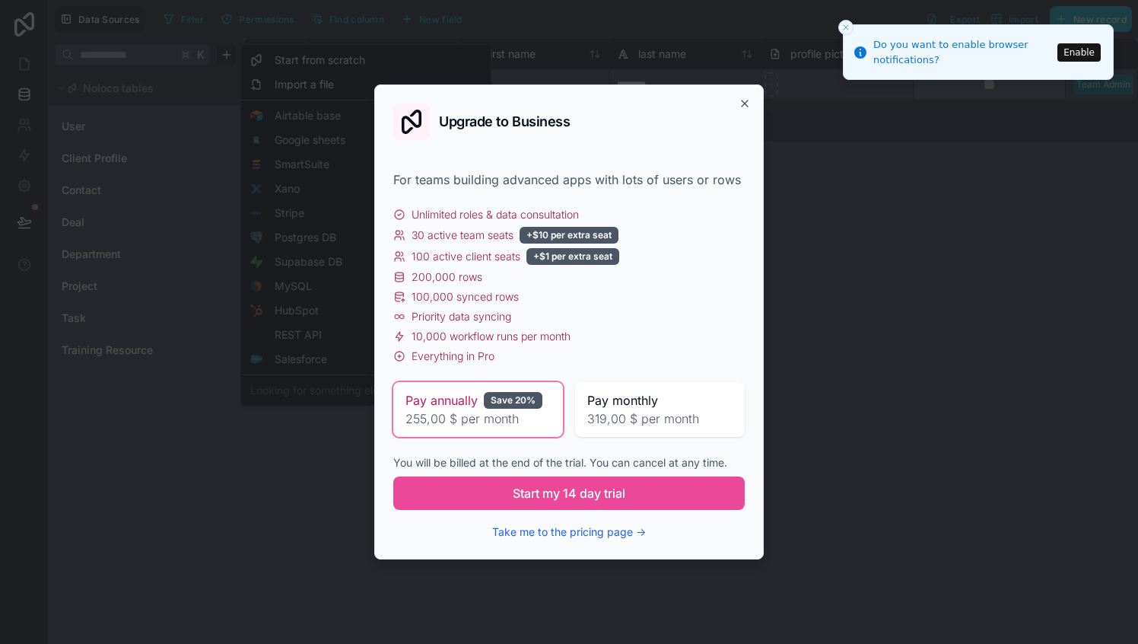
click at [602, 409] on span "319,00 $ per month" at bounding box center [659, 418] width 145 height 18
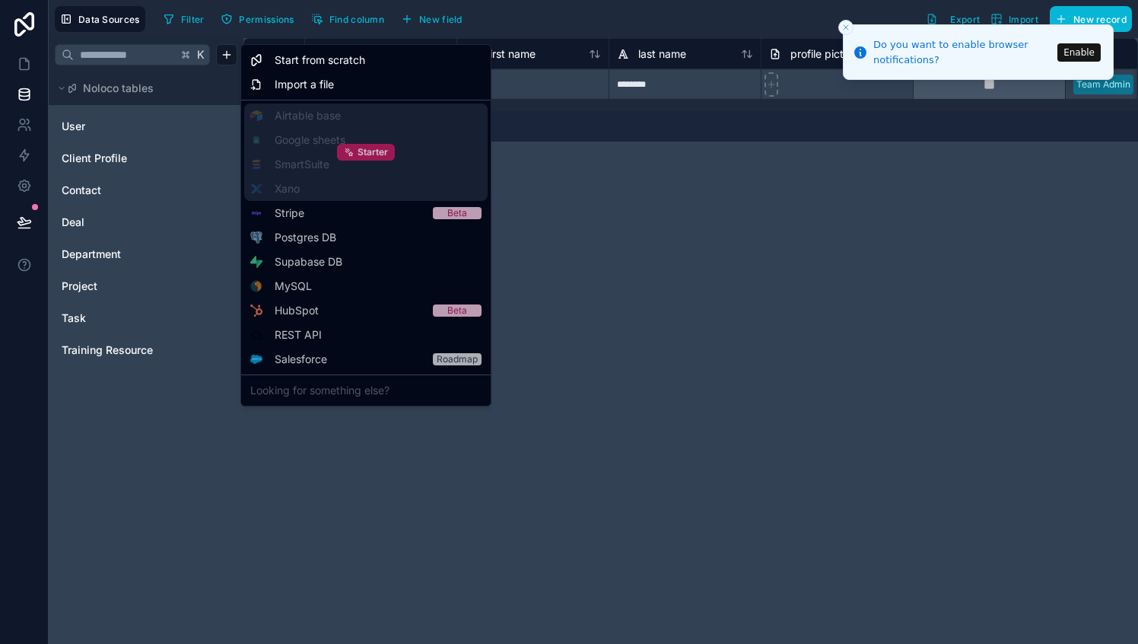
click at [363, 154] on span "Starter" at bounding box center [373, 152] width 30 height 12
